Goal: Check status

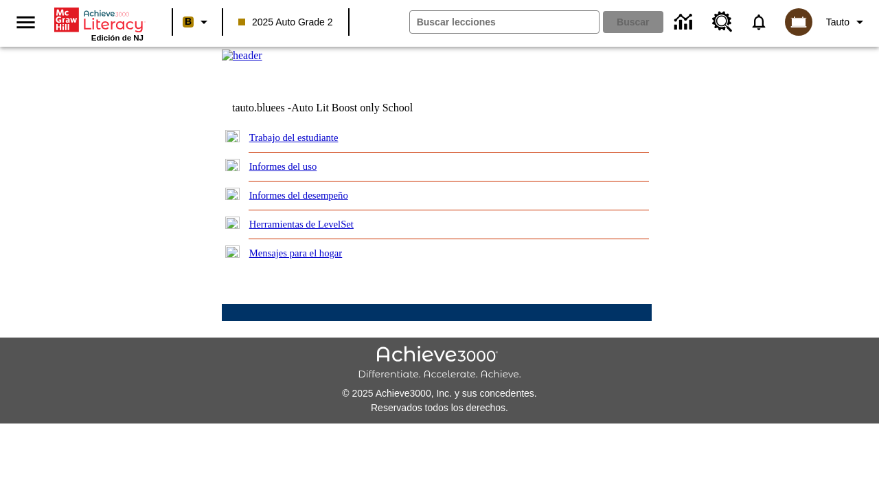
click at [309, 143] on link "Trabajo del estudiante" at bounding box center [293, 137] width 89 height 11
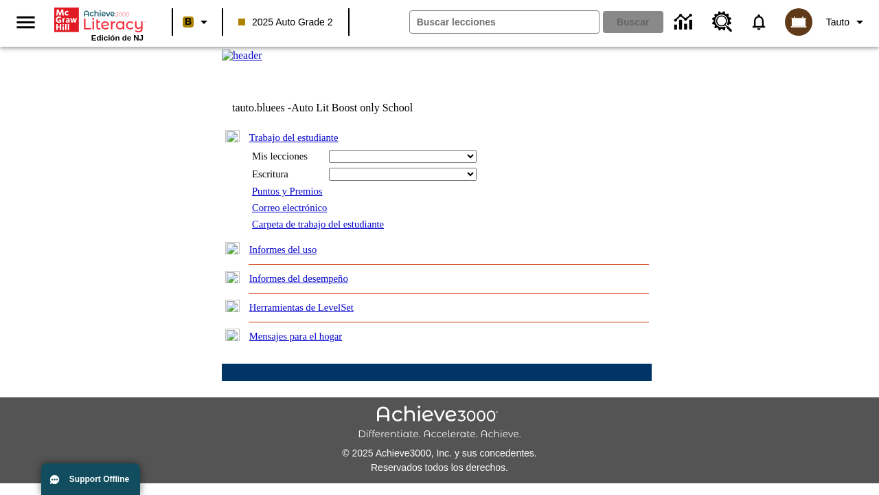
select select "/options/reports/?report_id=24&atype=14&section=2"
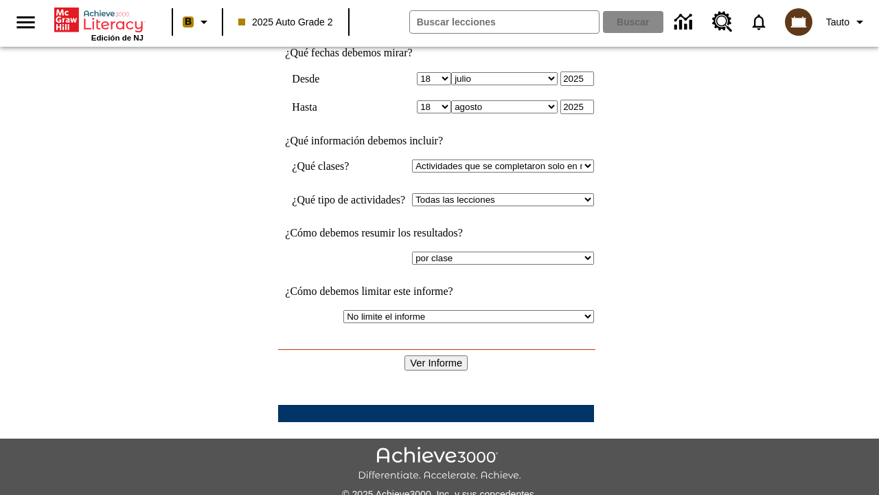
click at [437, 355] on input "Ver Informe" at bounding box center [436, 362] width 63 height 15
